Goal: Communication & Community: Answer question/provide support

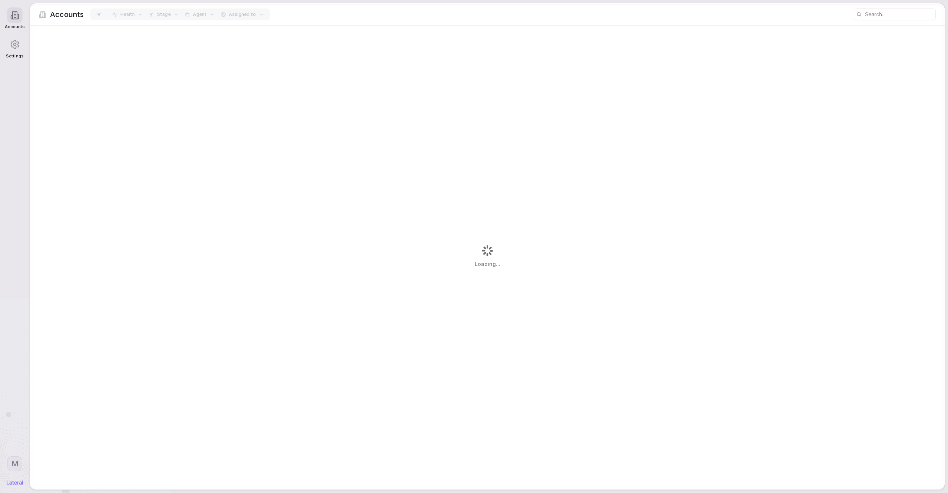
click at [744, 242] on div "Loading..." at bounding box center [487, 257] width 914 height 463
click at [12, 53] on div "Settings" at bounding box center [15, 47] width 20 height 29
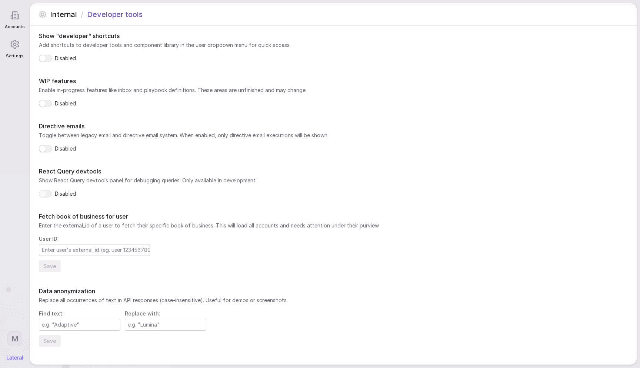
click at [46, 103] on button "button" at bounding box center [45, 103] width 13 height 7
click at [21, 17] on div at bounding box center [15, 15] width 16 height 16
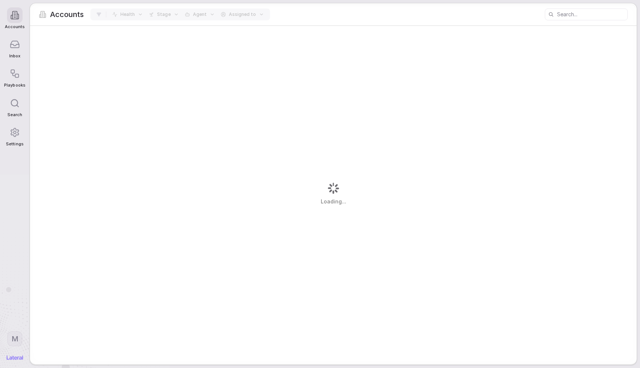
click at [19, 46] on icon at bounding box center [15, 45] width 10 height 10
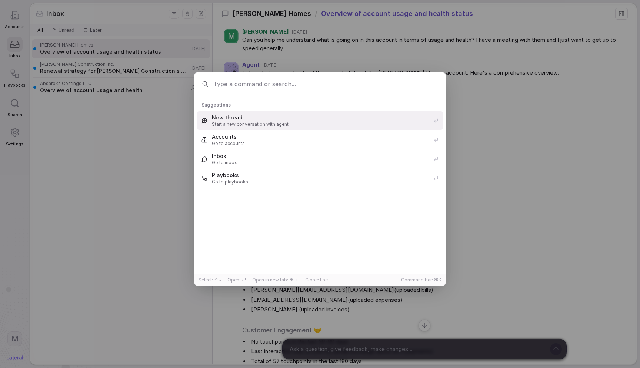
type input "@"
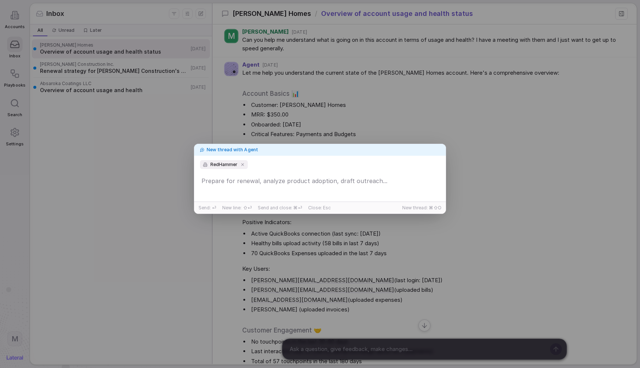
click at [265, 164] on div "RedHammer" at bounding box center [320, 179] width 246 height 38
click at [242, 165] on icon "Remove account" at bounding box center [242, 164] width 4 height 4
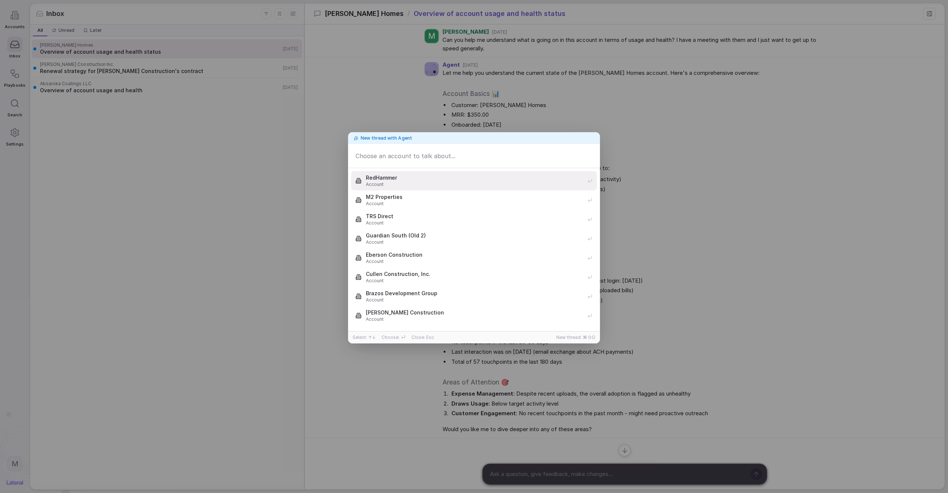
click at [489, 86] on div "New thread with Agent RedHammer Account M2 Properties Account TRS Direct Accoun…" at bounding box center [474, 246] width 948 height 493
